Goal: Task Accomplishment & Management: Complete application form

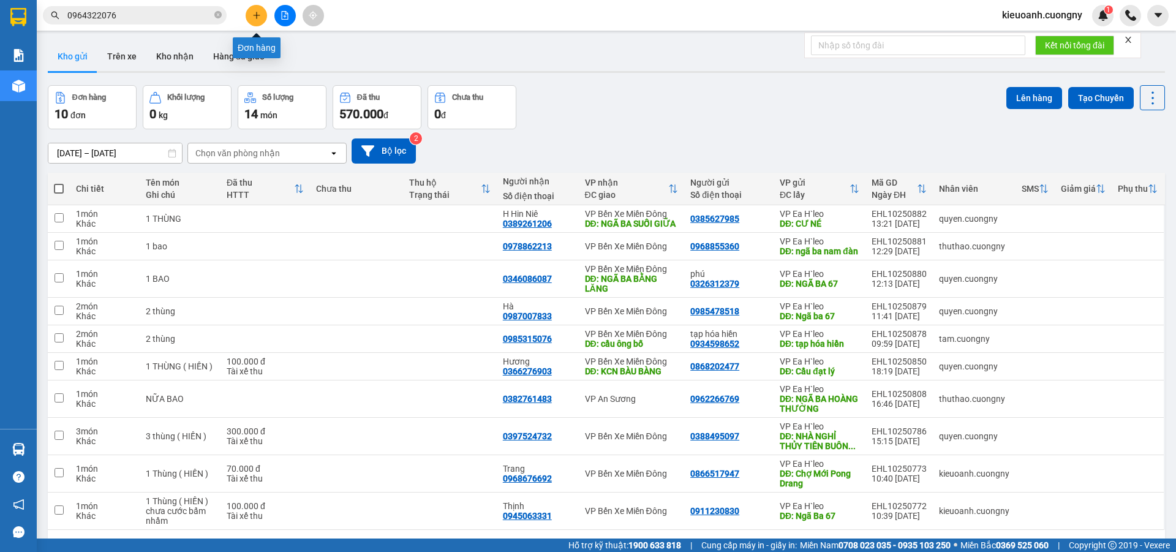
click at [257, 15] on icon "plus" at bounding box center [256, 15] width 7 height 1
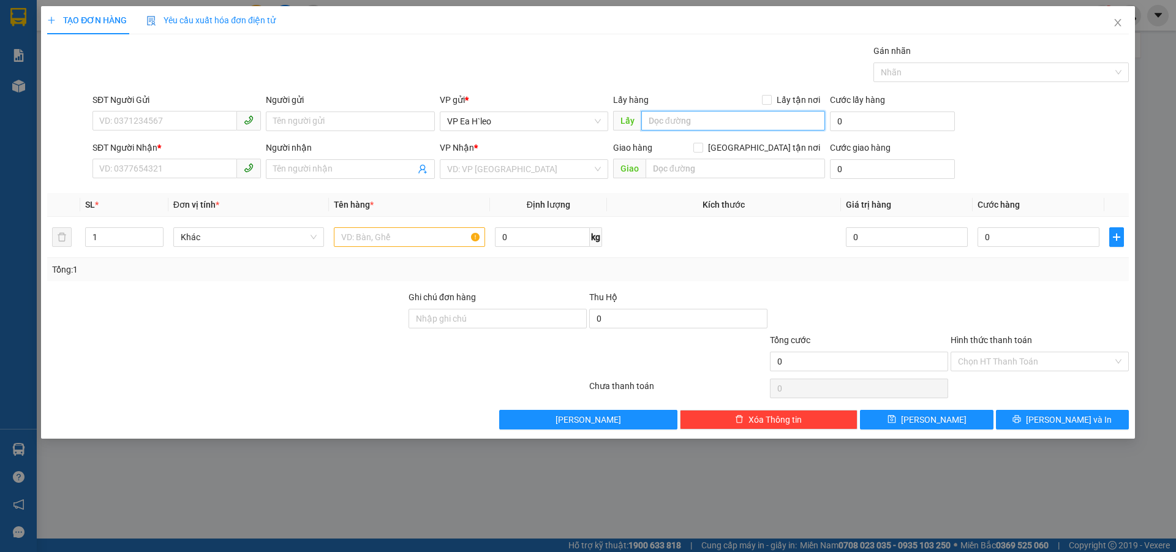
click at [676, 113] on input "text" at bounding box center [733, 121] width 184 height 20
type input "Ngã Ba 67"
click at [467, 177] on input "search" at bounding box center [519, 169] width 145 height 18
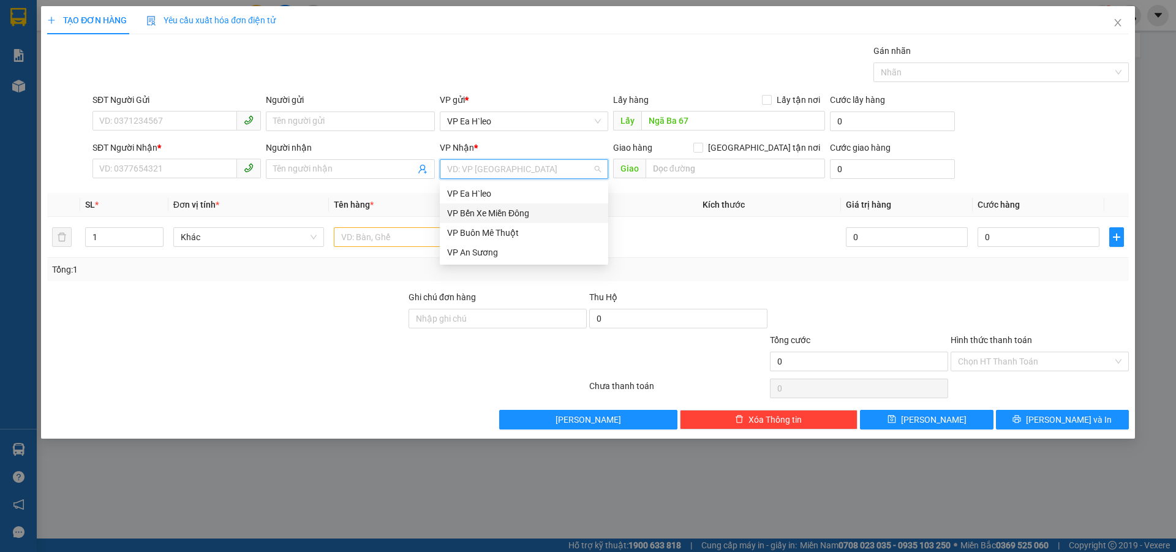
click at [477, 205] on div "VP Bến Xe Miền Đông" at bounding box center [524, 213] width 168 height 20
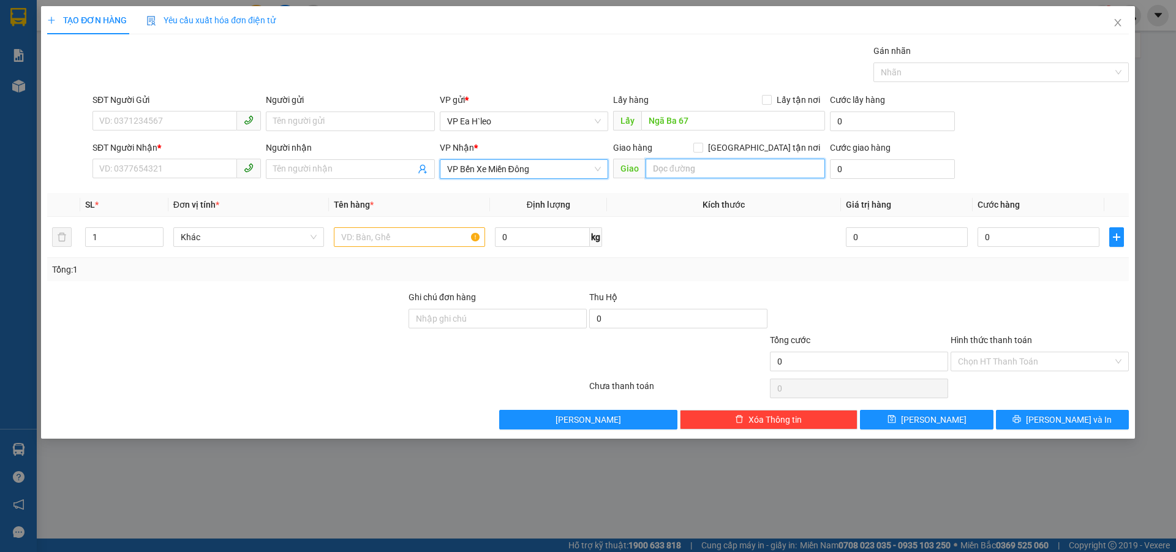
click at [697, 173] on input "text" at bounding box center [736, 169] width 180 height 20
type input "Cầu Ông Bố"
click at [366, 232] on input "text" at bounding box center [409, 237] width 151 height 20
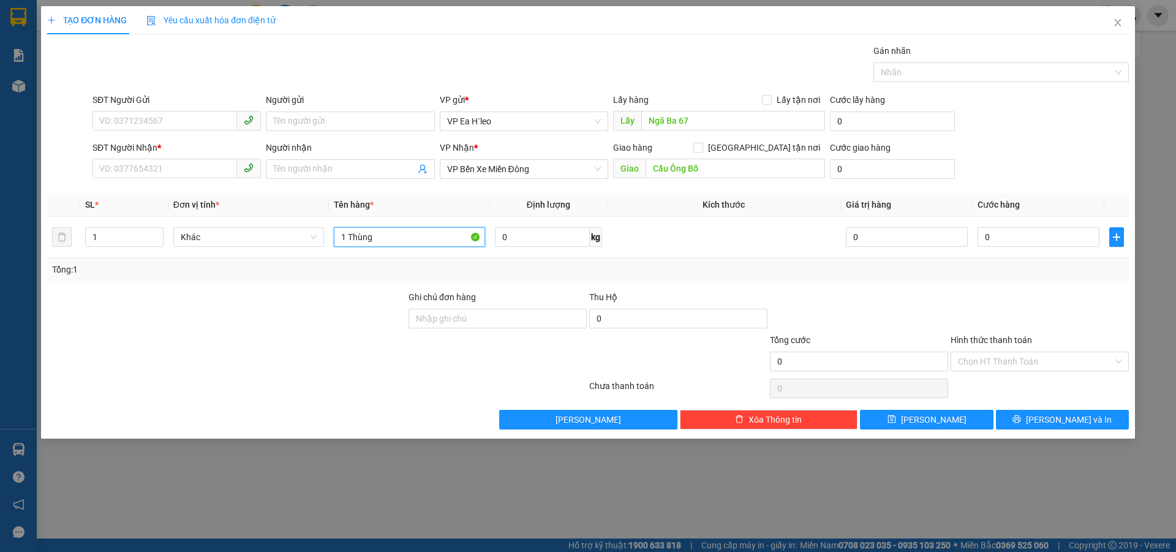
type input "1 Thùng"
click at [151, 119] on input "SĐT Người Gửi" at bounding box center [165, 121] width 145 height 20
paste input "0974995973"
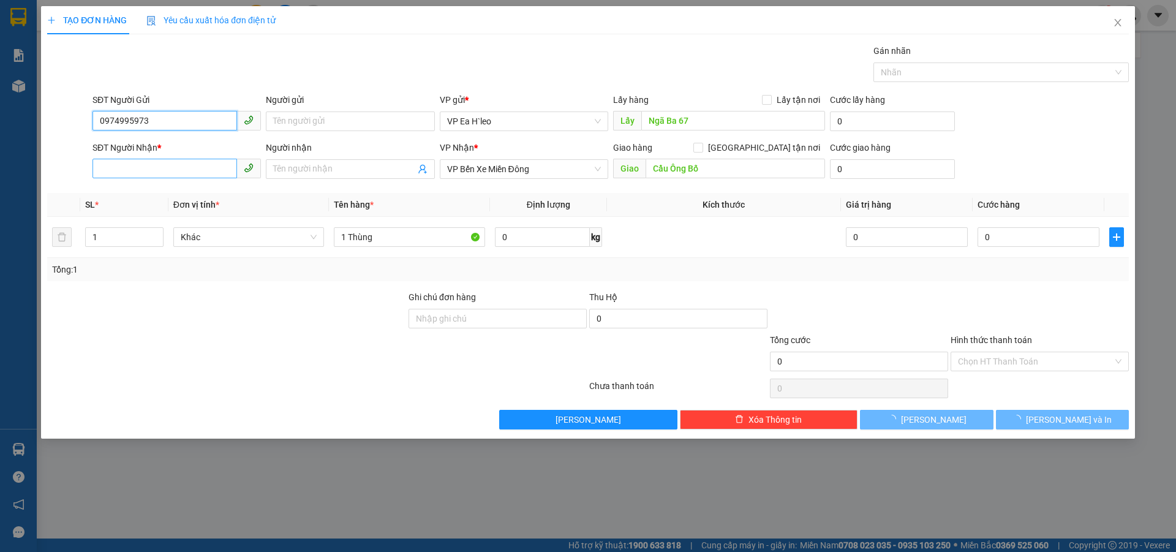
type input "0974995973"
click at [194, 161] on input "SĐT Người Nhận *" at bounding box center [165, 169] width 145 height 20
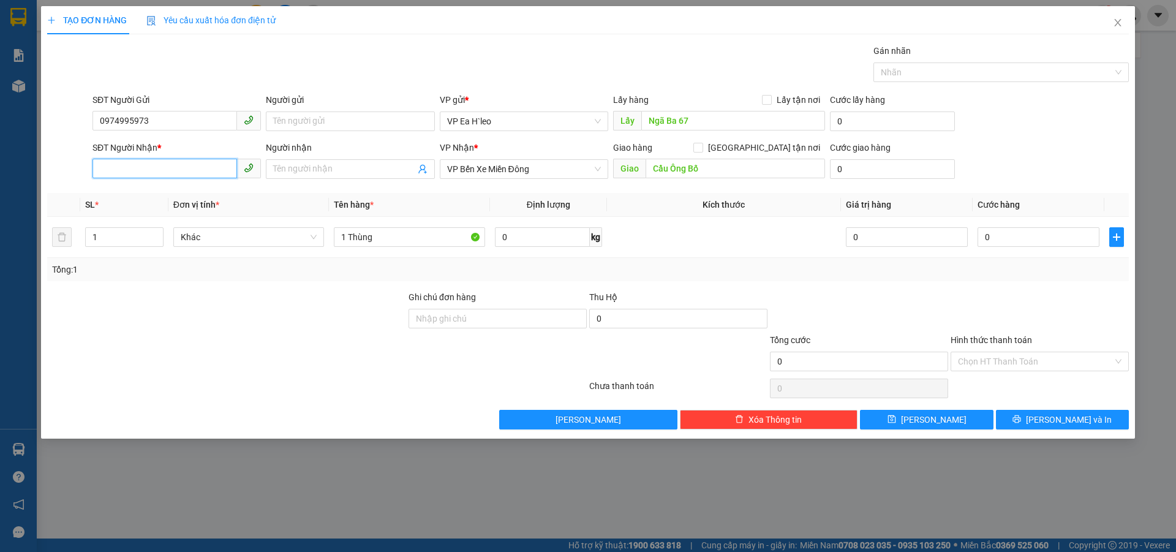
click at [205, 168] on input "SĐT Người Nhận *" at bounding box center [165, 169] width 145 height 20
click at [209, 191] on div "0972340109 - Nhẫn" at bounding box center [177, 193] width 154 height 13
type input "0972340109"
type input "Nhẫn"
type input "CẦU ÔNG BỐ"
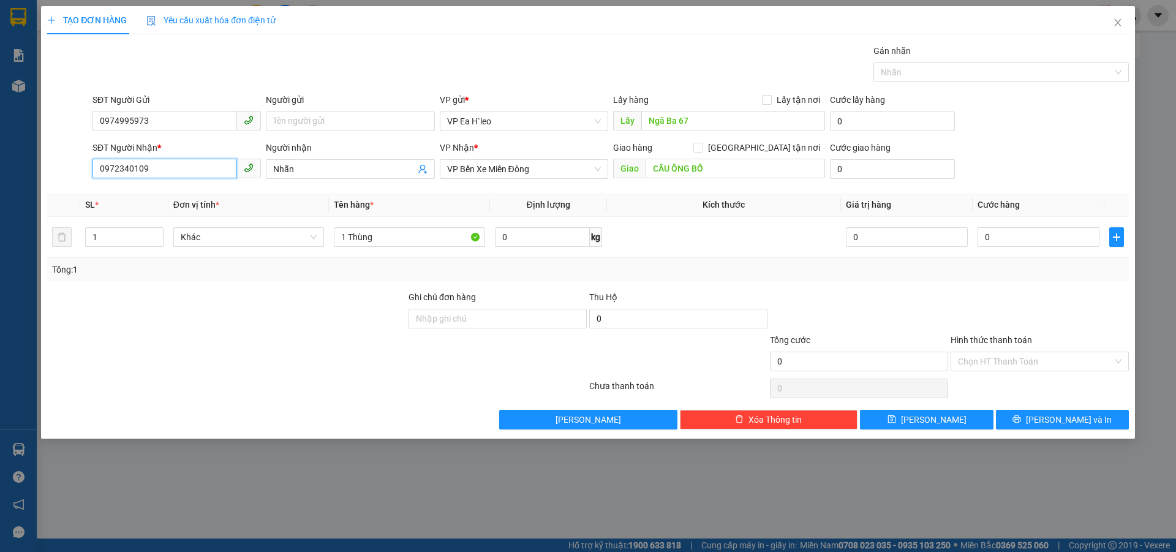
click at [118, 168] on input "0972340109" at bounding box center [165, 169] width 145 height 20
drag, startPoint x: 135, startPoint y: 165, endPoint x: 173, endPoint y: 166, distance: 38.6
click at [134, 166] on input "0972340109" at bounding box center [165, 169] width 145 height 20
click at [211, 162] on input "0972340109" at bounding box center [165, 169] width 145 height 20
click at [723, 244] on td at bounding box center [724, 237] width 234 height 41
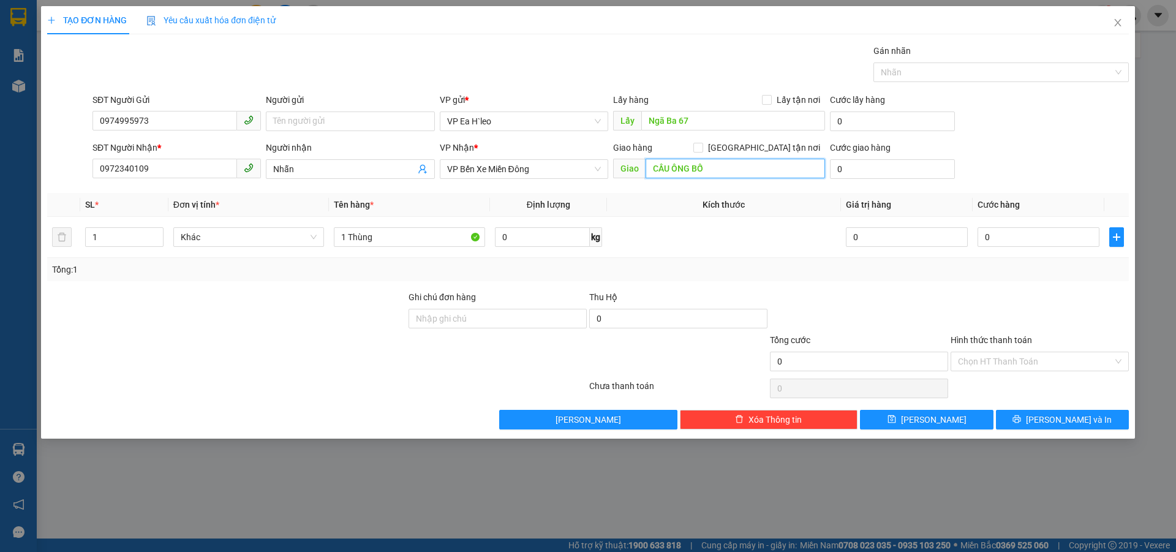
click at [751, 169] on input "CẦU ÔNG BỐ" at bounding box center [736, 169] width 180 height 20
type input "Cầu Ông Bố"
click at [826, 305] on div at bounding box center [859, 311] width 181 height 43
click at [896, 423] on icon "save" at bounding box center [892, 419] width 8 height 8
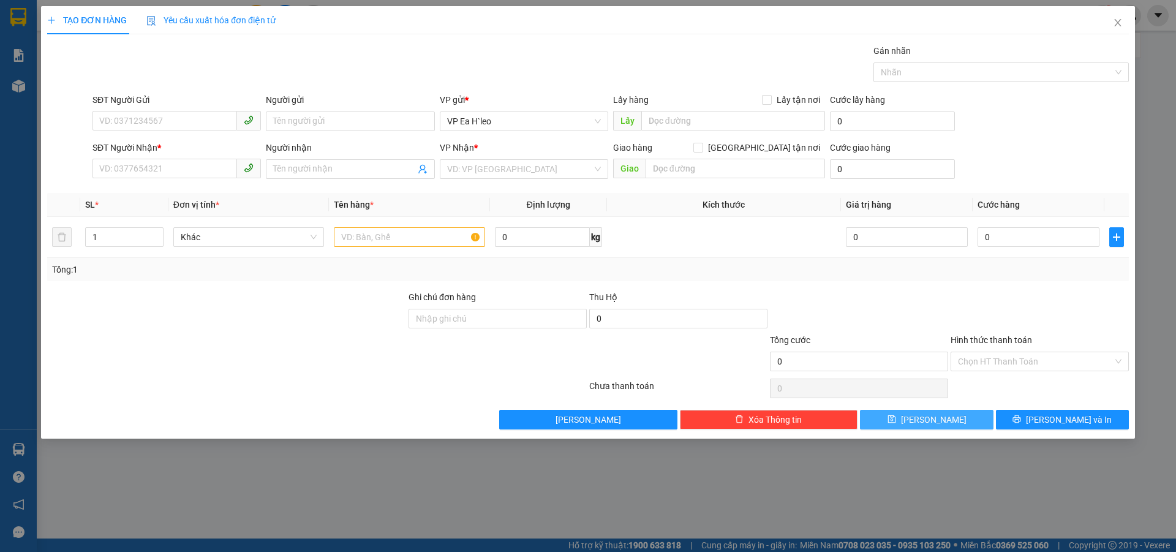
click at [898, 311] on div at bounding box center [859, 311] width 181 height 43
